Goal: Transaction & Acquisition: Purchase product/service

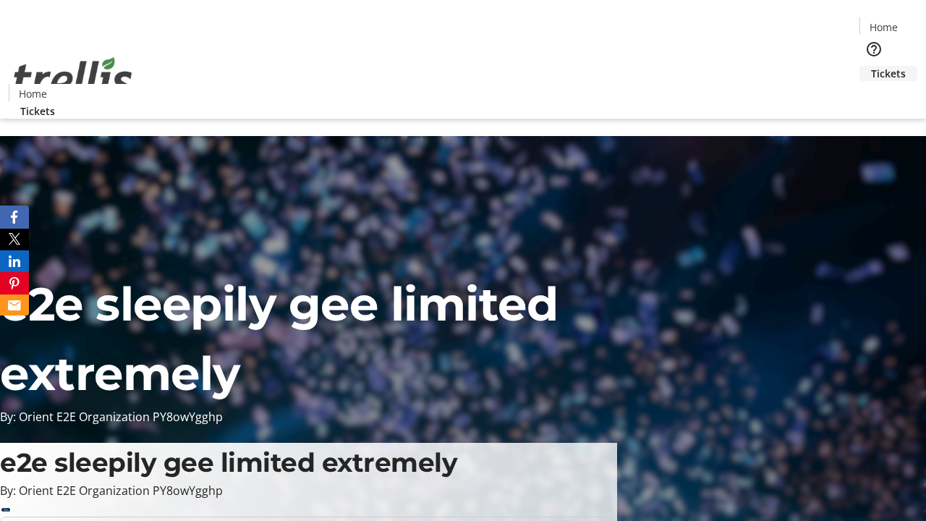
click at [871, 66] on span "Tickets" at bounding box center [888, 73] width 35 height 15
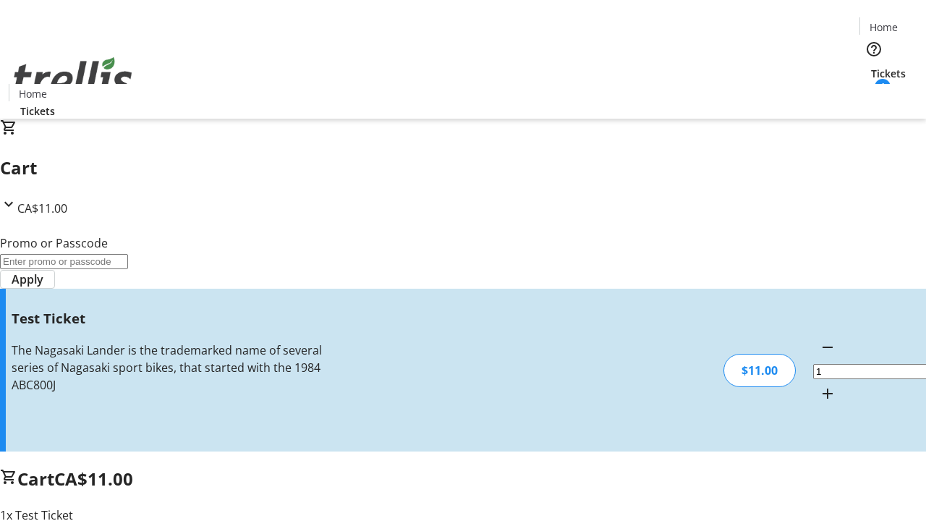
type input "UNLOCK"
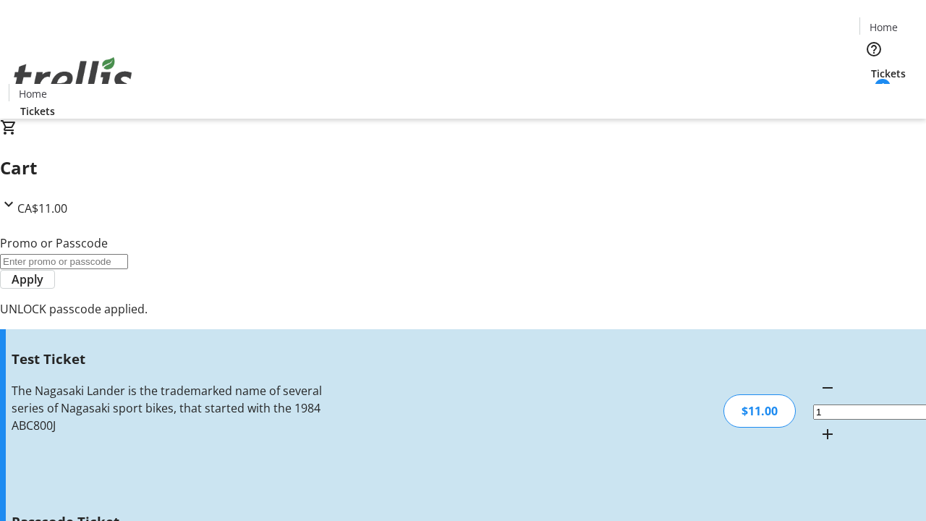
type input "5"
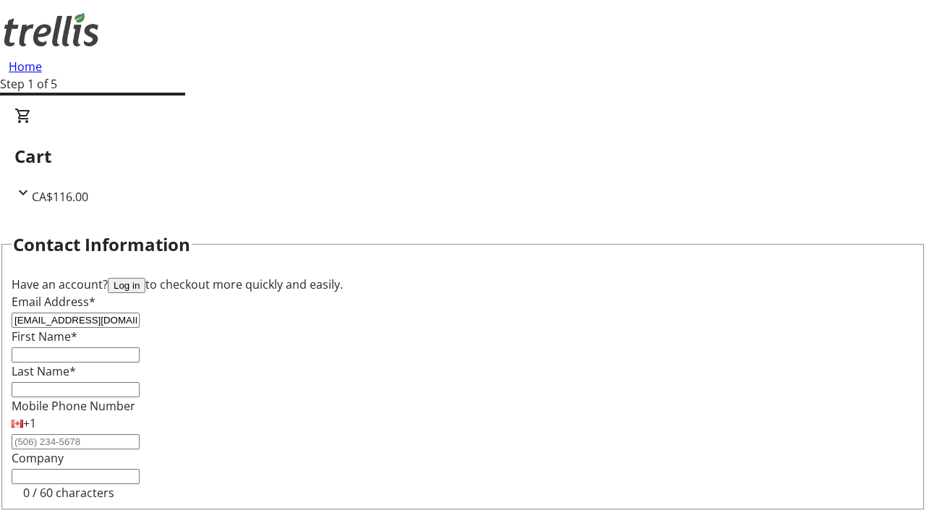
type input "[EMAIL_ADDRESS][DOMAIN_NAME]"
type input "[PERSON_NAME]"
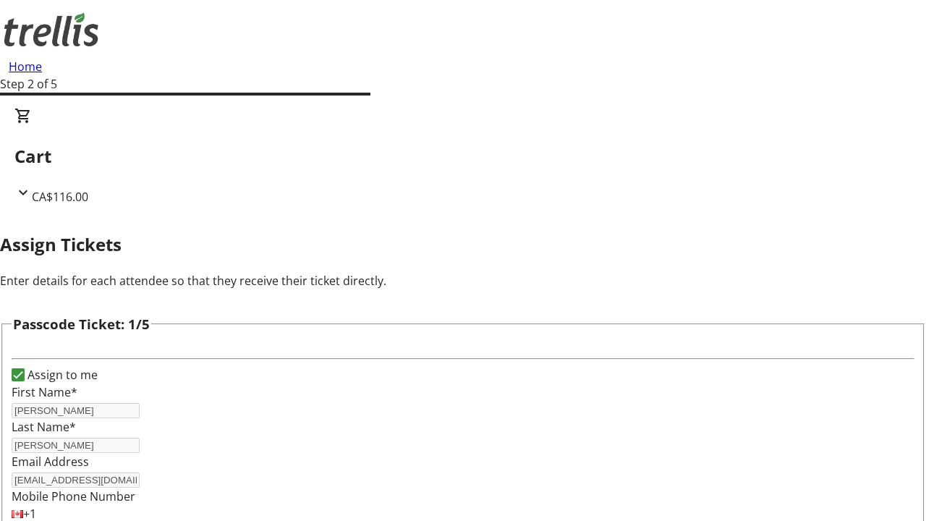
type input "[PERSON_NAME]"
type input "Bosco"
type input "Haleigh"
type input "Ledner"
type input "[PERSON_NAME]"
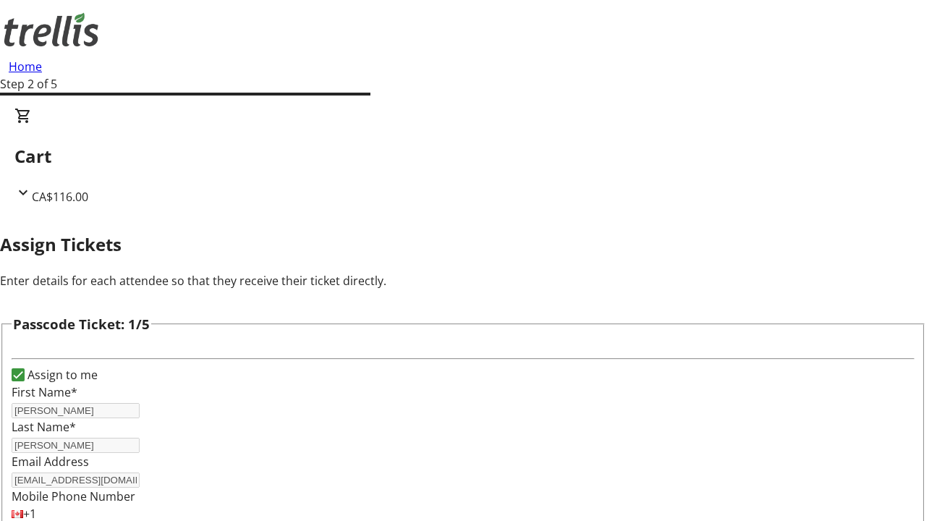
type input "[PERSON_NAME]"
checkbox input "true"
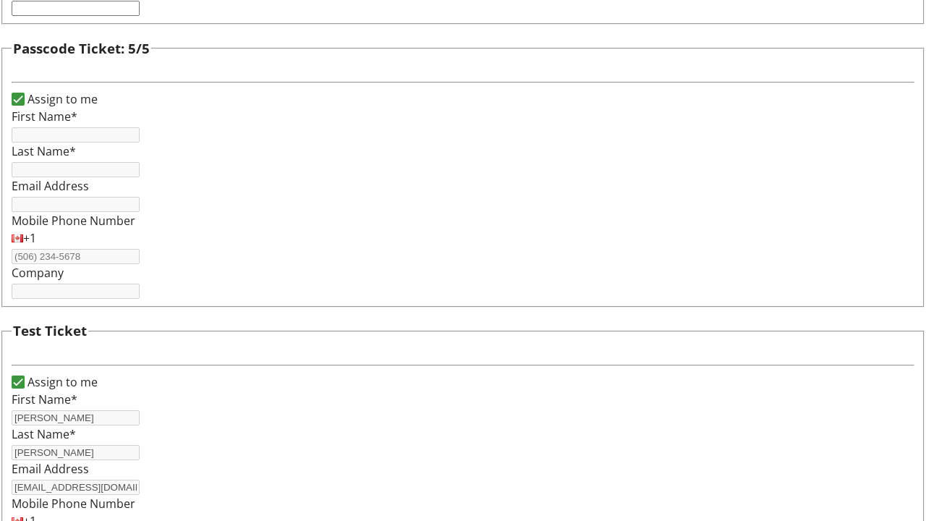
type input "[PERSON_NAME]"
type input "[EMAIL_ADDRESS][DOMAIN_NAME]"
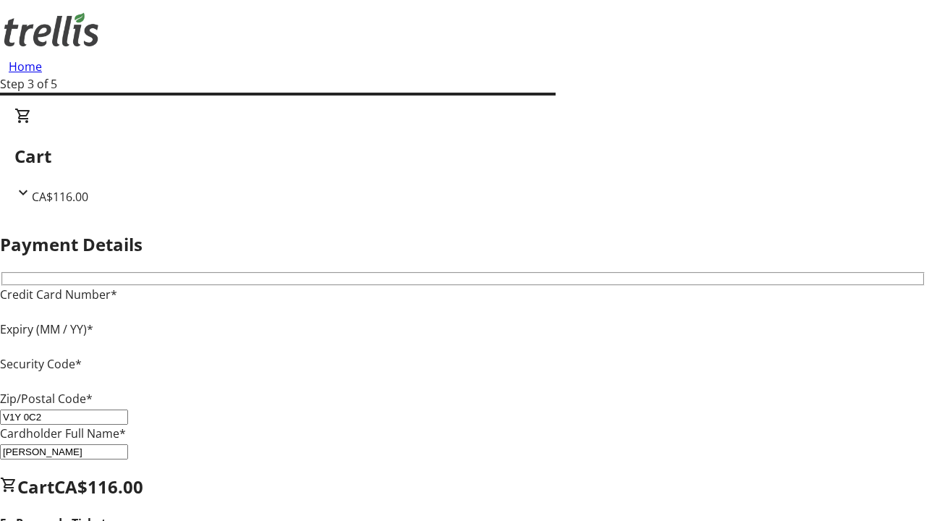
type input "V1Y 0C2"
